Goal: Navigation & Orientation: Understand site structure

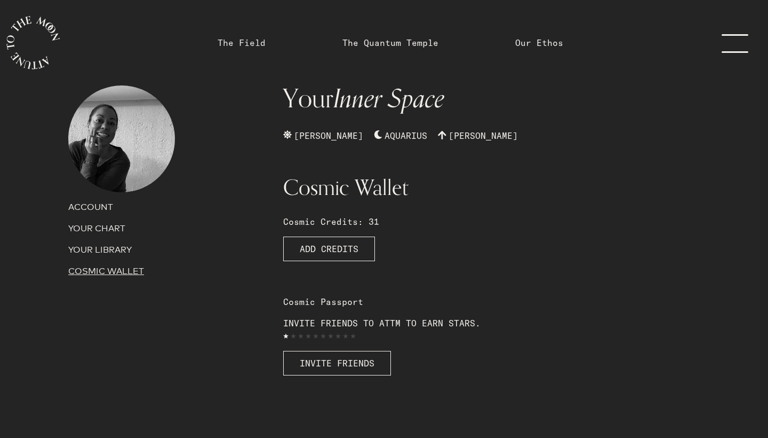
click at [236, 41] on link "The Field" at bounding box center [242, 42] width 48 height 13
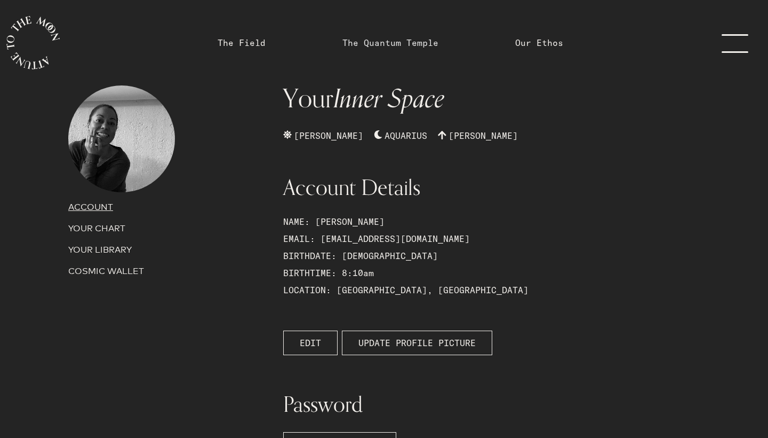
click at [382, 43] on link "The Quantum Temple" at bounding box center [391, 42] width 96 height 13
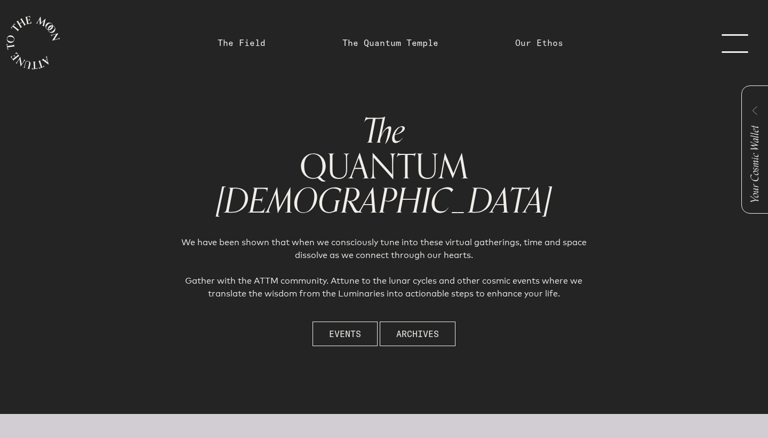
click at [533, 42] on link "Our Ethos" at bounding box center [540, 42] width 48 height 13
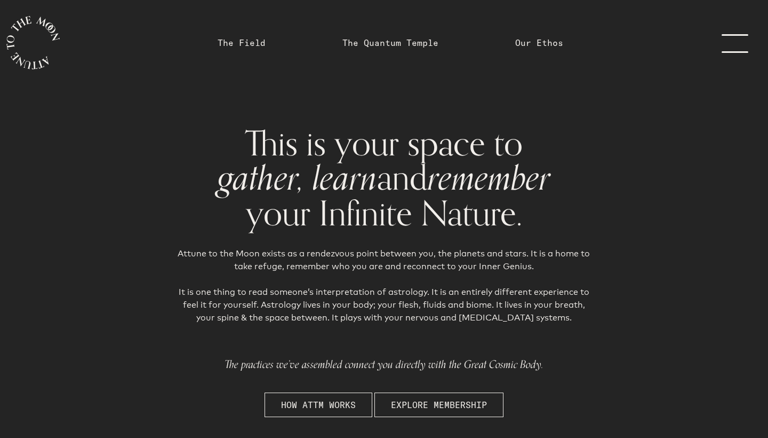
click at [734, 49] on link "menu" at bounding box center [741, 42] width 53 height 85
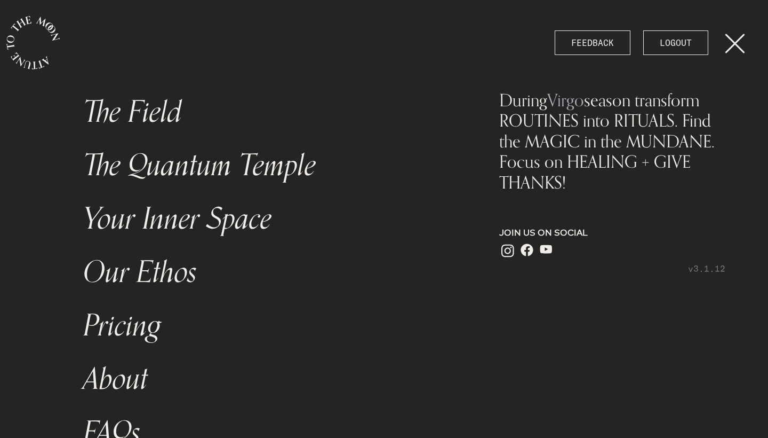
click at [191, 219] on link "Your Inner Space" at bounding box center [269, 218] width 384 height 53
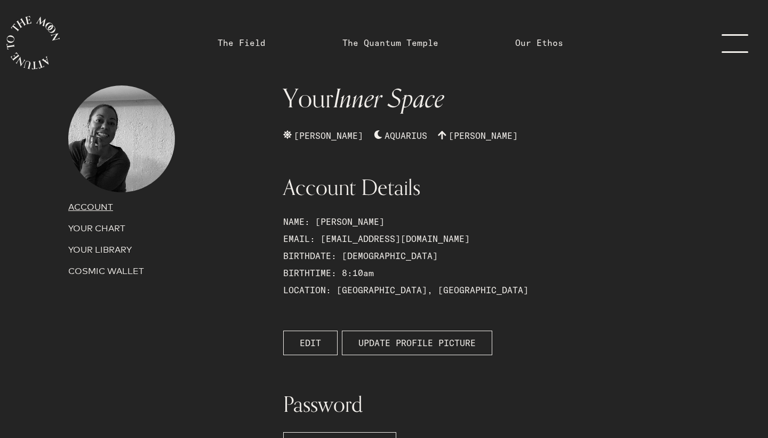
click at [730, 42] on link "menu" at bounding box center [741, 42] width 53 height 85
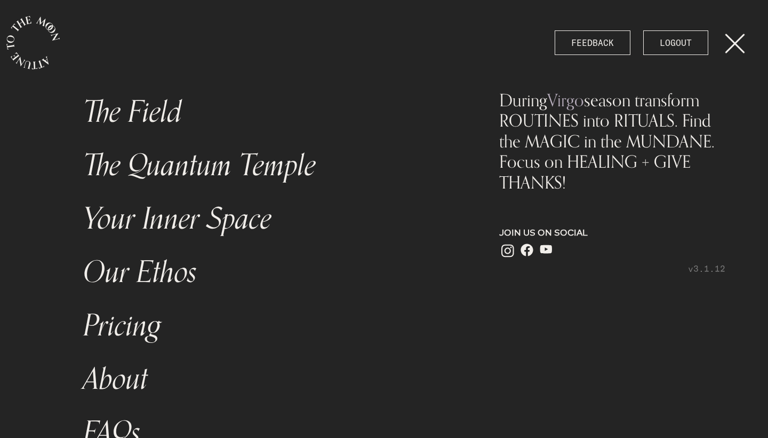
click at [144, 113] on link "The Field" at bounding box center [269, 111] width 384 height 53
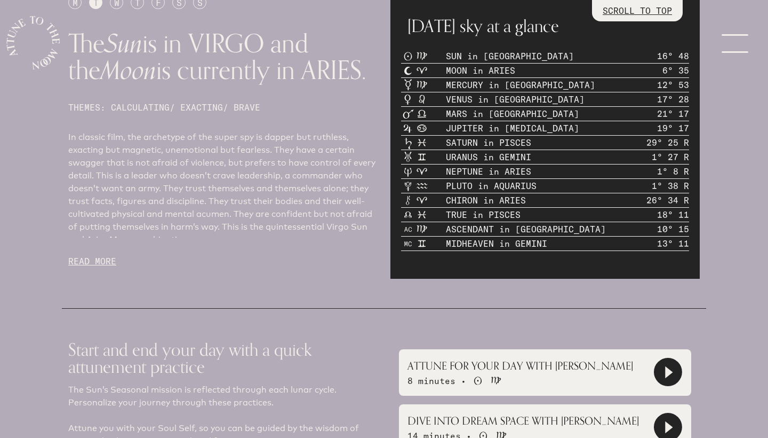
scroll to position [525, 0]
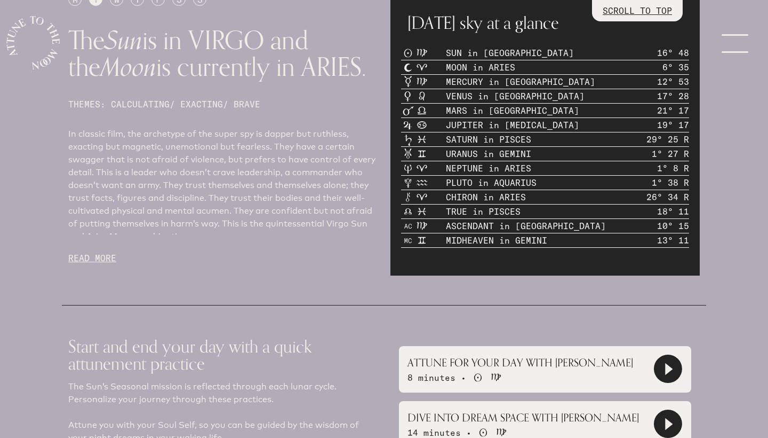
click at [84, 255] on p "READ MORE" at bounding box center [223, 257] width 310 height 13
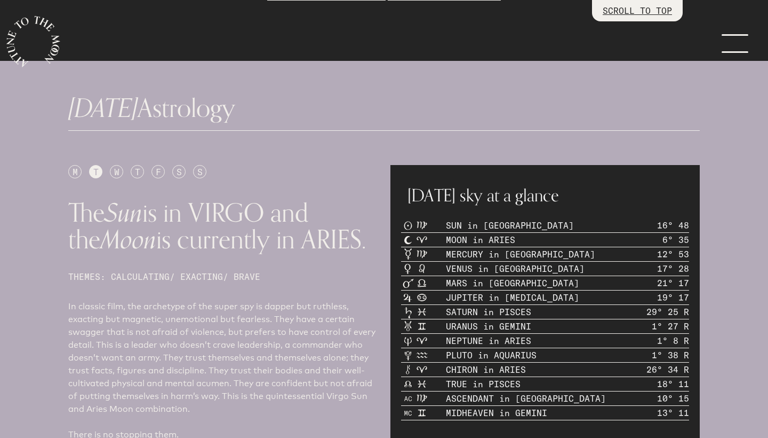
scroll to position [376, 0]
